Goal: Find specific fact: Find specific fact

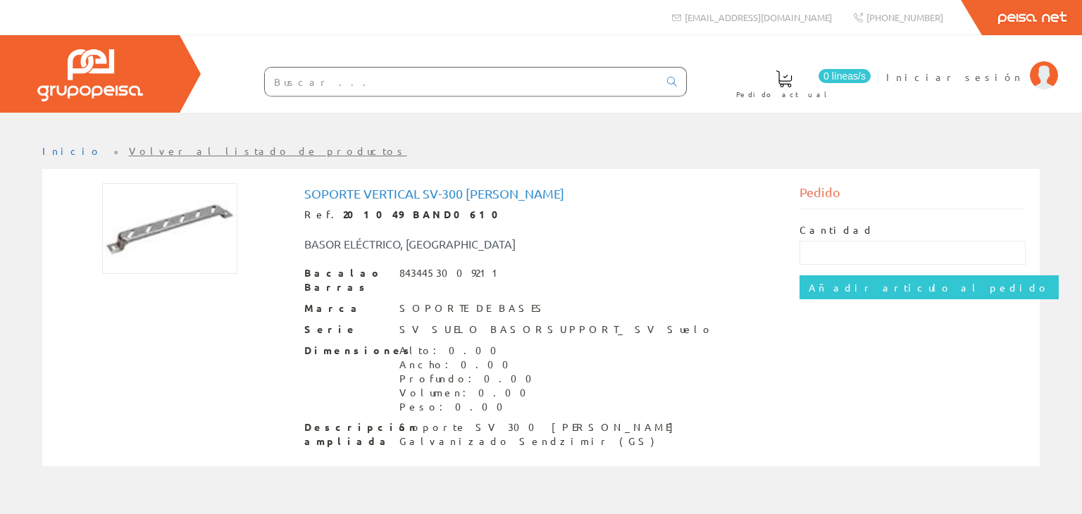
click at [464, 216] on div "Ref. 201049 BAND0610" at bounding box center [541, 215] width 474 height 14
drag, startPoint x: 326, startPoint y: 212, endPoint x: 357, endPoint y: 212, distance: 31.0
click at [357, 212] on font "201049 BAND0610" at bounding box center [425, 214] width 165 height 13
copy font "201049"
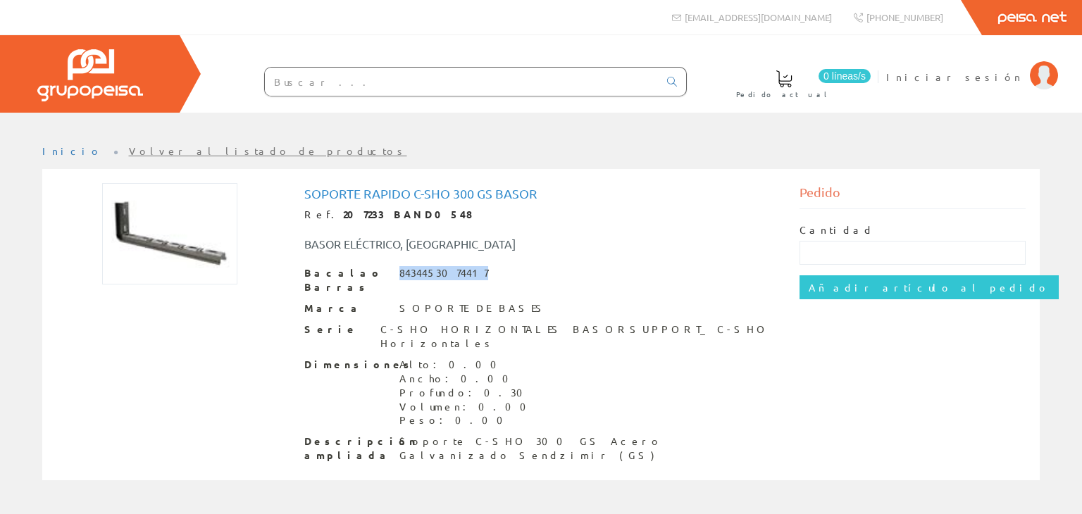
drag, startPoint x: 399, startPoint y: 273, endPoint x: 470, endPoint y: 273, distance: 71.1
click at [470, 273] on font "8434453074417" at bounding box center [443, 272] width 89 height 13
copy font "8434453074417"
